Goal: Task Accomplishment & Management: Complete application form

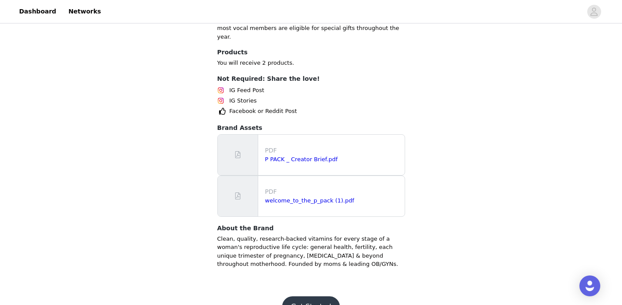
scroll to position [692, 0]
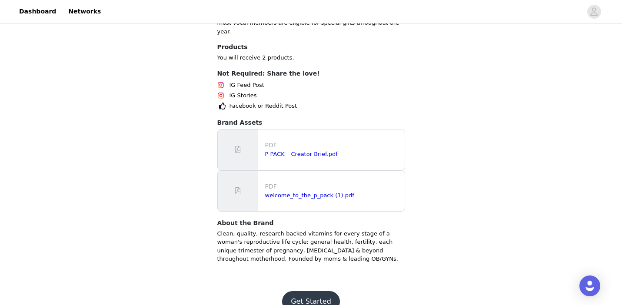
click at [305, 291] on button "Get Started" at bounding box center [311, 301] width 58 height 21
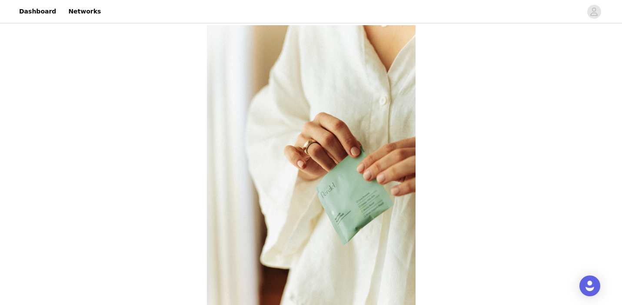
scroll to position [199, 0]
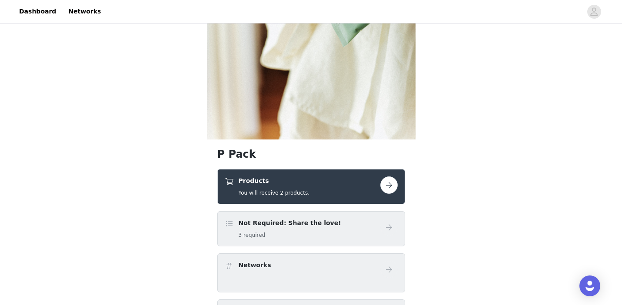
click at [386, 184] on button "button" at bounding box center [389, 185] width 17 height 17
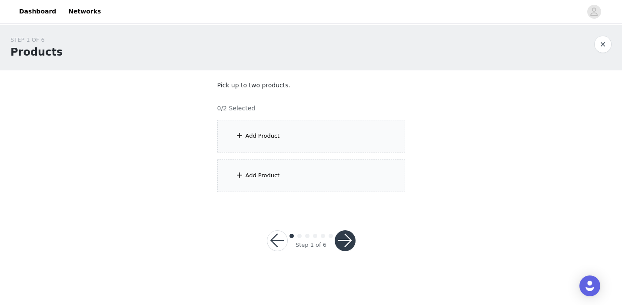
click at [344, 135] on div "Add Product" at bounding box center [312, 136] width 188 height 33
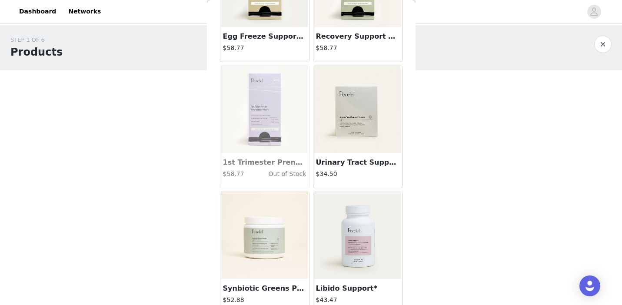
scroll to position [1250, 0]
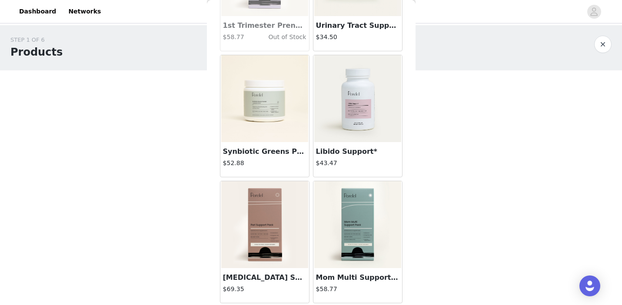
click at [361, 210] on img at bounding box center [358, 224] width 87 height 87
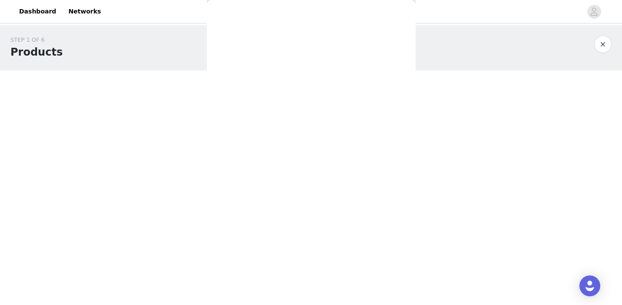
scroll to position [101, 0]
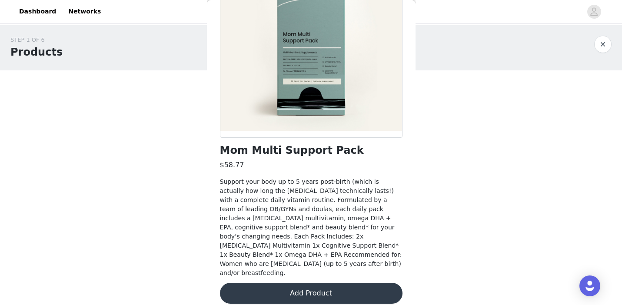
click at [304, 283] on button "Add Product" at bounding box center [311, 293] width 183 height 21
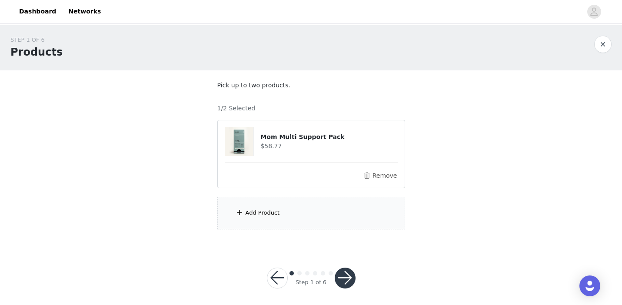
click at [325, 223] on div "Add Product" at bounding box center [312, 213] width 188 height 33
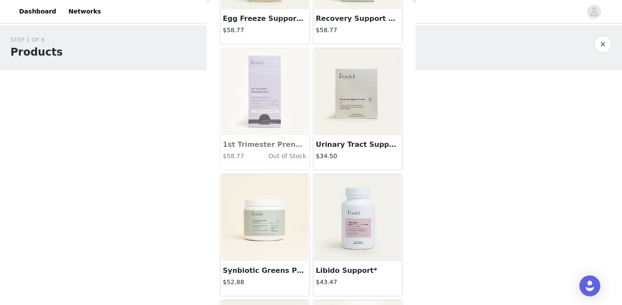
scroll to position [1250, 0]
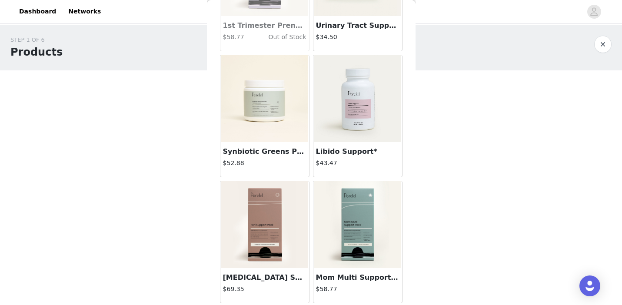
click at [252, 131] on img at bounding box center [264, 98] width 87 height 87
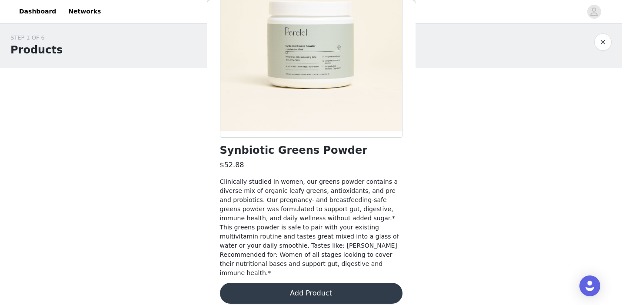
scroll to position [4, 0]
click at [284, 283] on button "Add Product" at bounding box center [311, 293] width 183 height 21
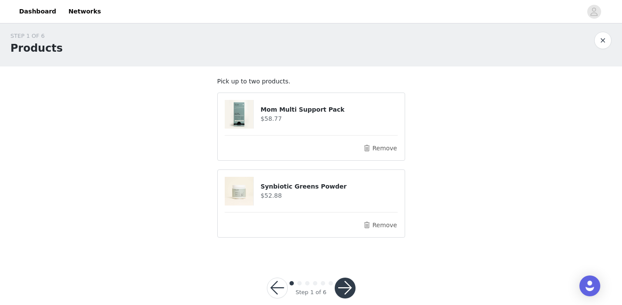
click at [348, 285] on button "button" at bounding box center [345, 288] width 21 height 21
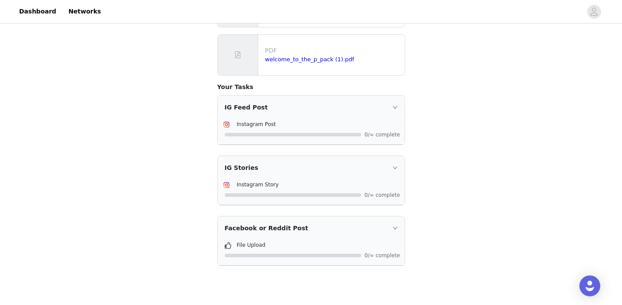
scroll to position [235, 0]
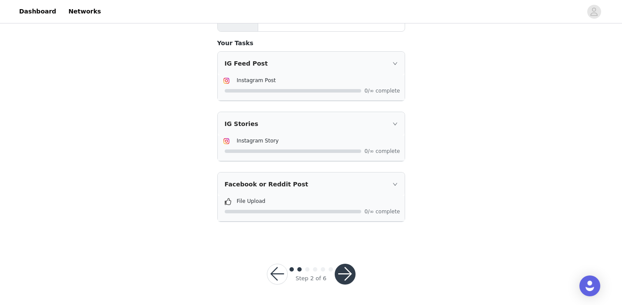
click at [346, 271] on button "button" at bounding box center [345, 274] width 21 height 21
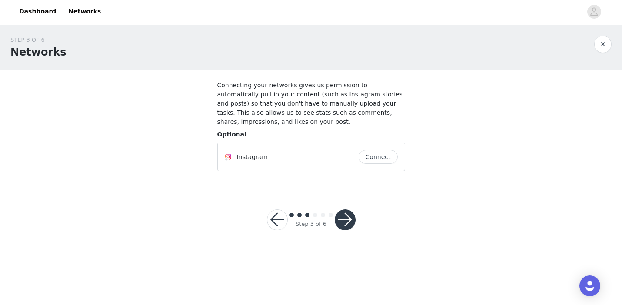
click at [379, 157] on button "Connect" at bounding box center [378, 157] width 39 height 14
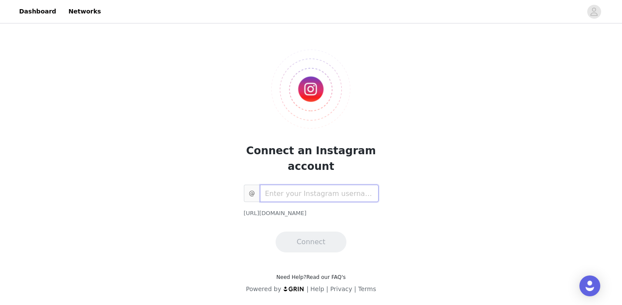
click at [306, 197] on input "text" at bounding box center [319, 193] width 119 height 17
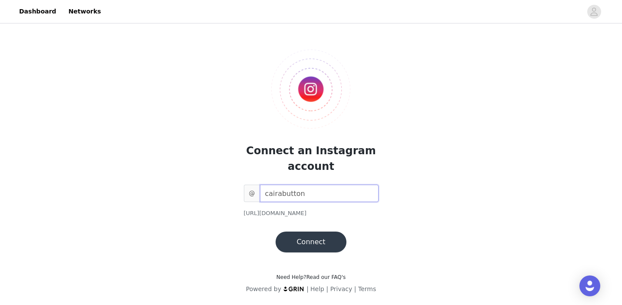
type input "cairabutton"
click at [309, 242] on button "Connect" at bounding box center [311, 242] width 70 height 21
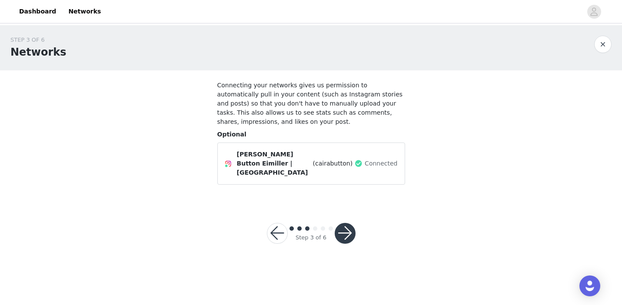
click at [346, 223] on button "button" at bounding box center [345, 233] width 21 height 21
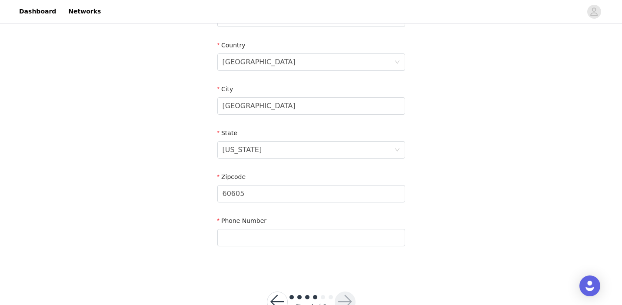
scroll to position [288, 0]
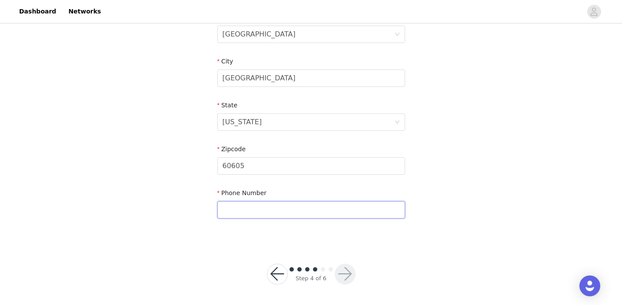
click at [324, 214] on input "text" at bounding box center [312, 209] width 188 height 17
click at [330, 211] on input "text" at bounding box center [312, 209] width 188 height 17
type input "7074773660"
click at [345, 277] on button "button" at bounding box center [345, 274] width 21 height 21
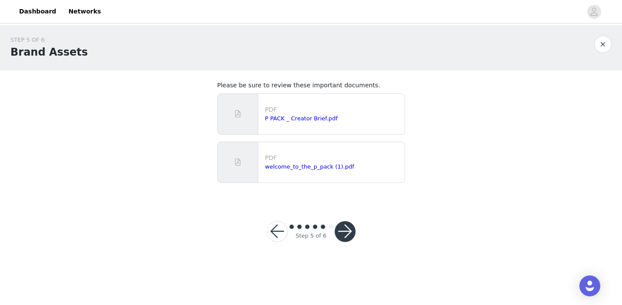
click at [347, 237] on button "button" at bounding box center [345, 231] width 21 height 21
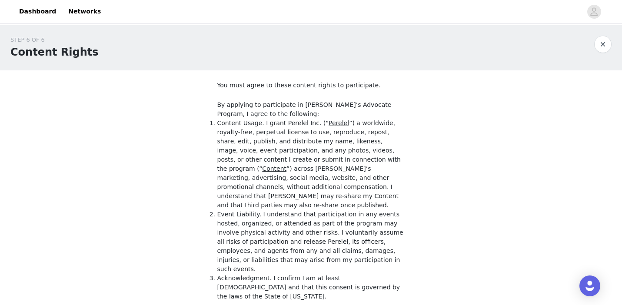
scroll to position [87, 0]
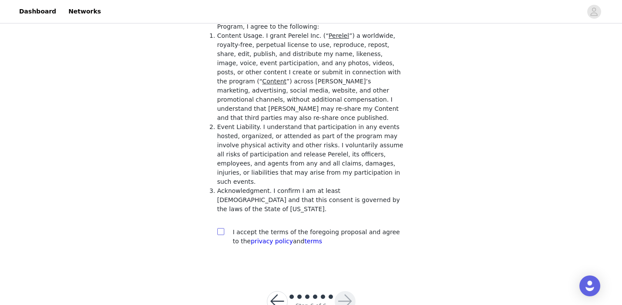
click at [220, 228] on input "checkbox" at bounding box center [221, 231] width 6 height 6
checkbox input "true"
click at [345, 291] on button "button" at bounding box center [345, 301] width 21 height 21
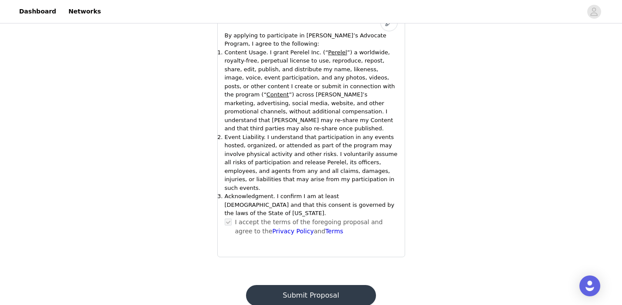
click at [318, 285] on button "Submit Proposal" at bounding box center [311, 295] width 130 height 21
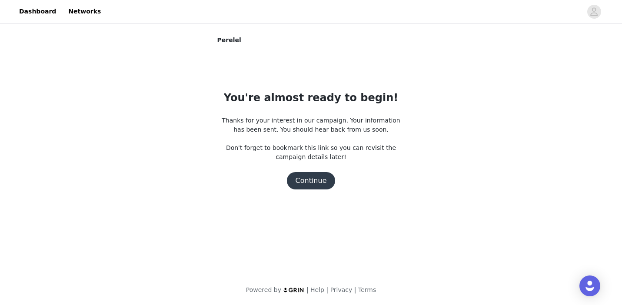
click at [309, 185] on button "Continue" at bounding box center [311, 180] width 49 height 17
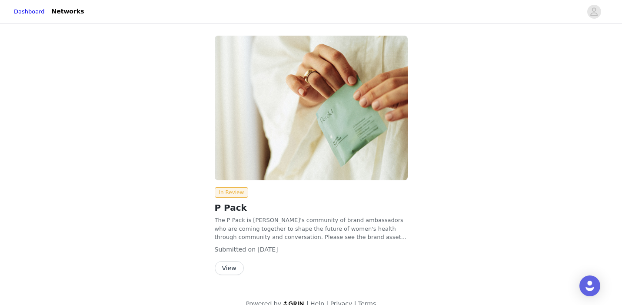
scroll to position [13, 0]
